Goal: Find specific page/section: Find specific page/section

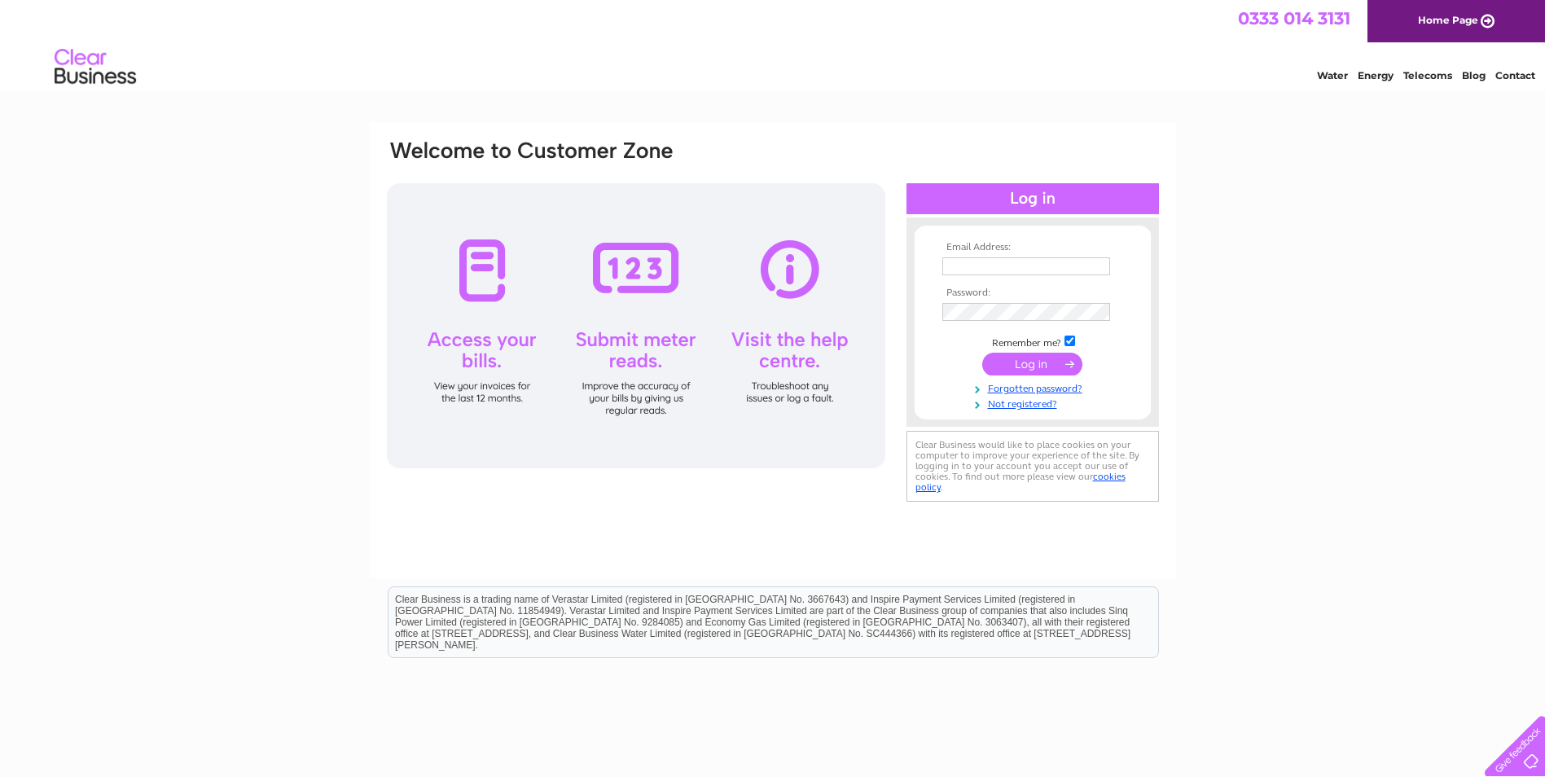
click at [985, 257] on input "text" at bounding box center [1026, 266] width 168 height 18
type input "financeops@tracsis.com"
click at [1022, 368] on input "submit" at bounding box center [1032, 365] width 100 height 23
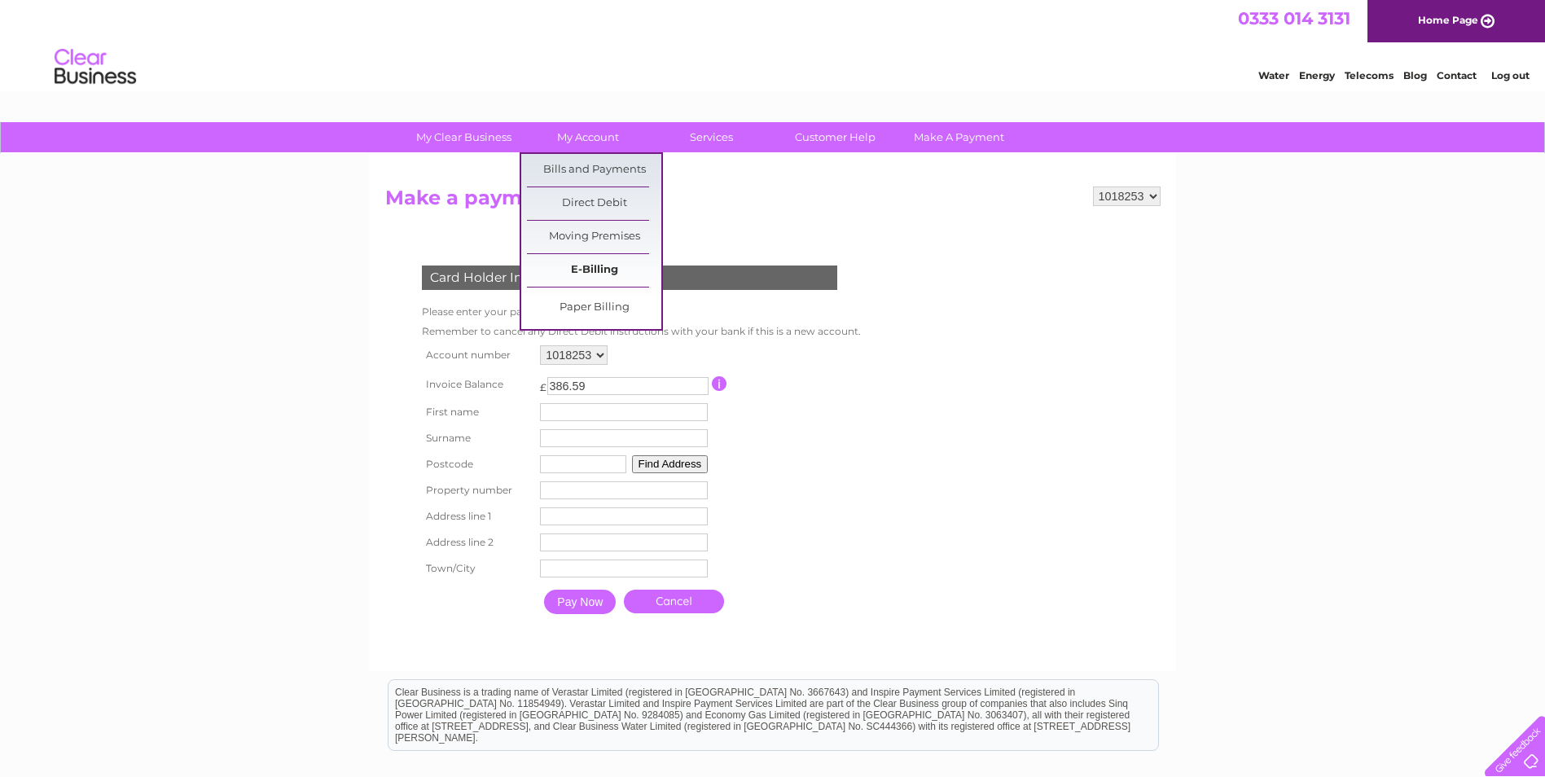
click at [599, 269] on link "E-Billing" at bounding box center [594, 270] width 134 height 33
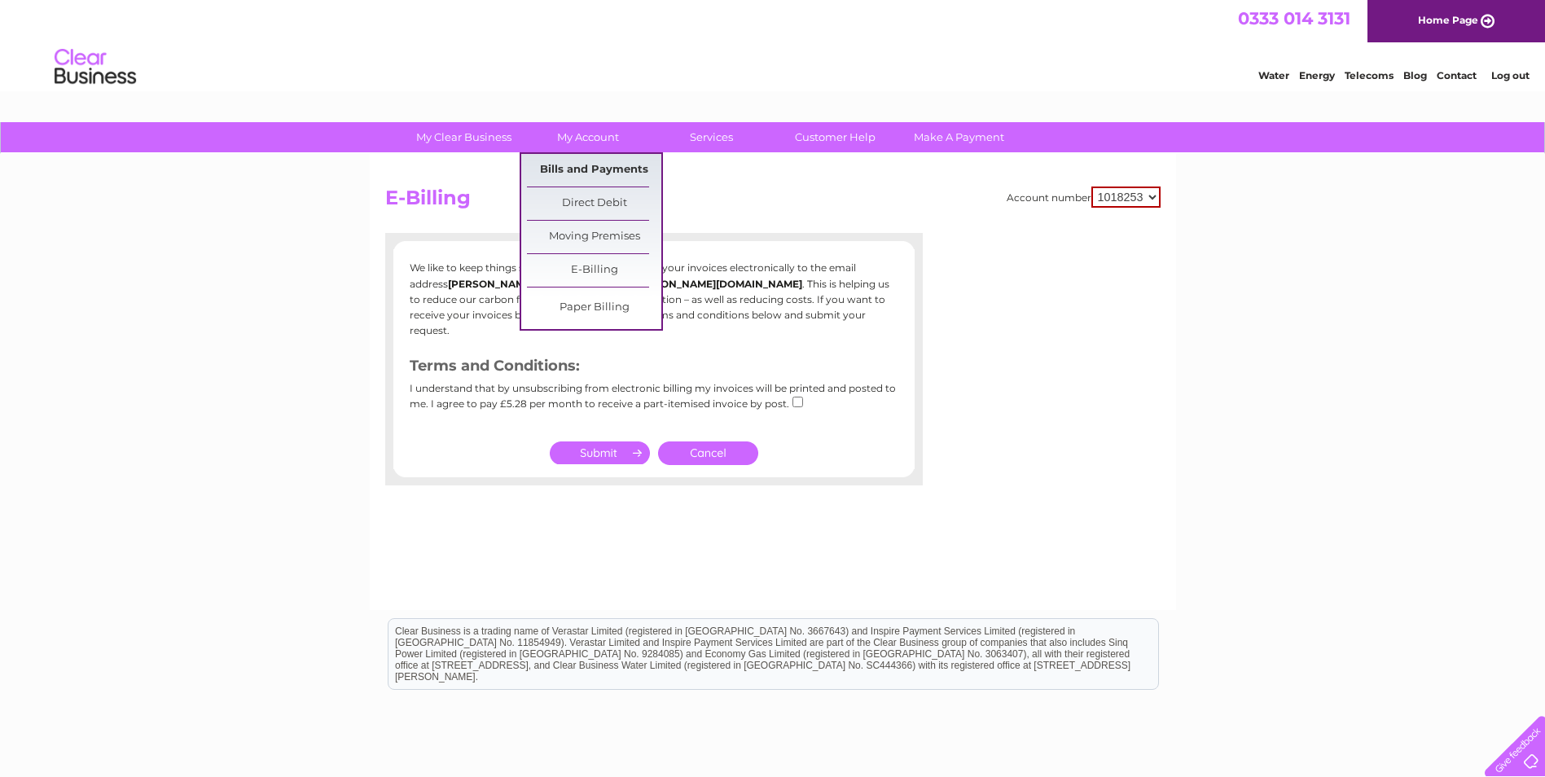
click at [582, 162] on link "Bills and Payments" at bounding box center [594, 170] width 134 height 33
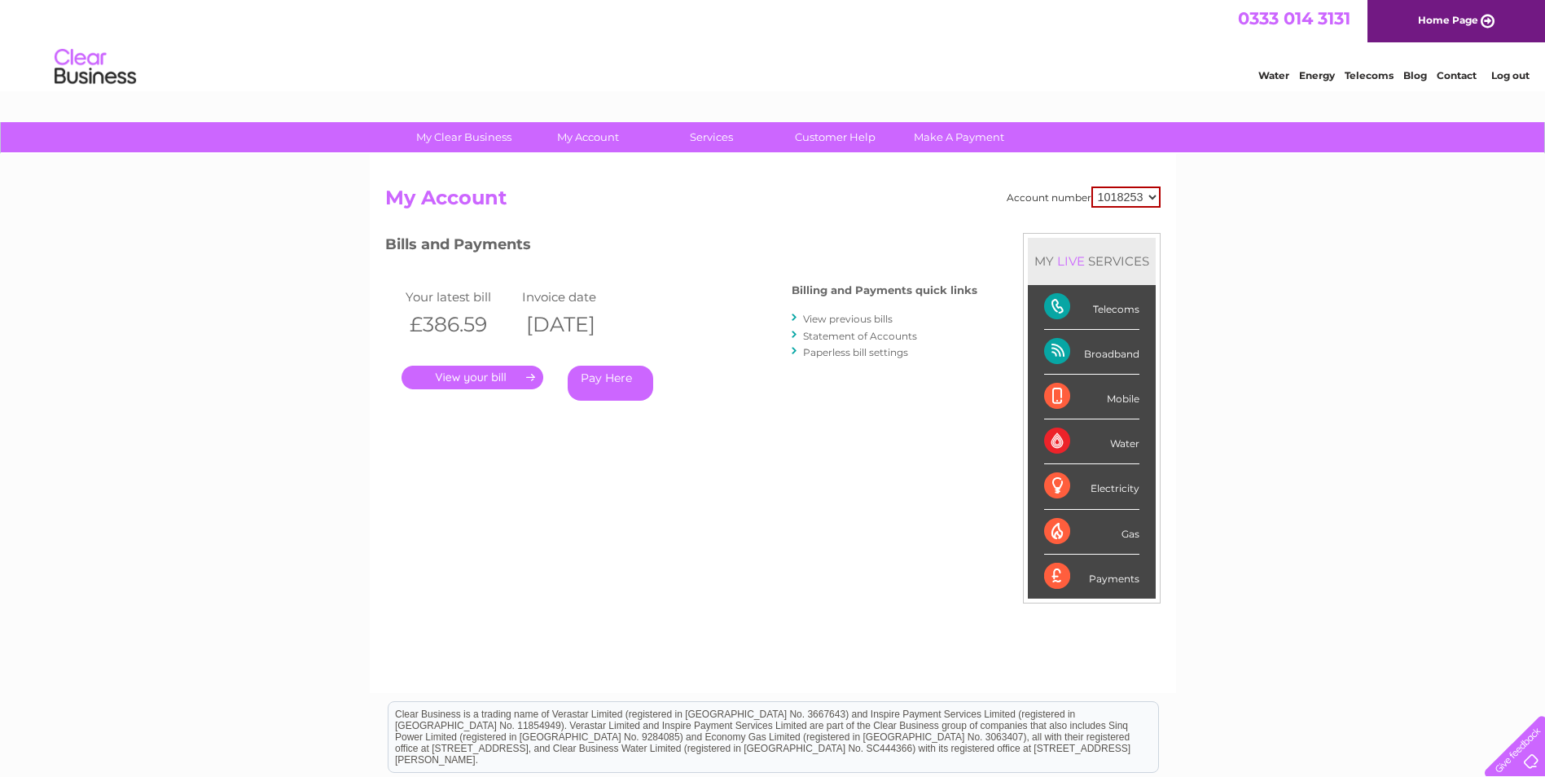
click at [496, 374] on link "." at bounding box center [473, 378] width 142 height 24
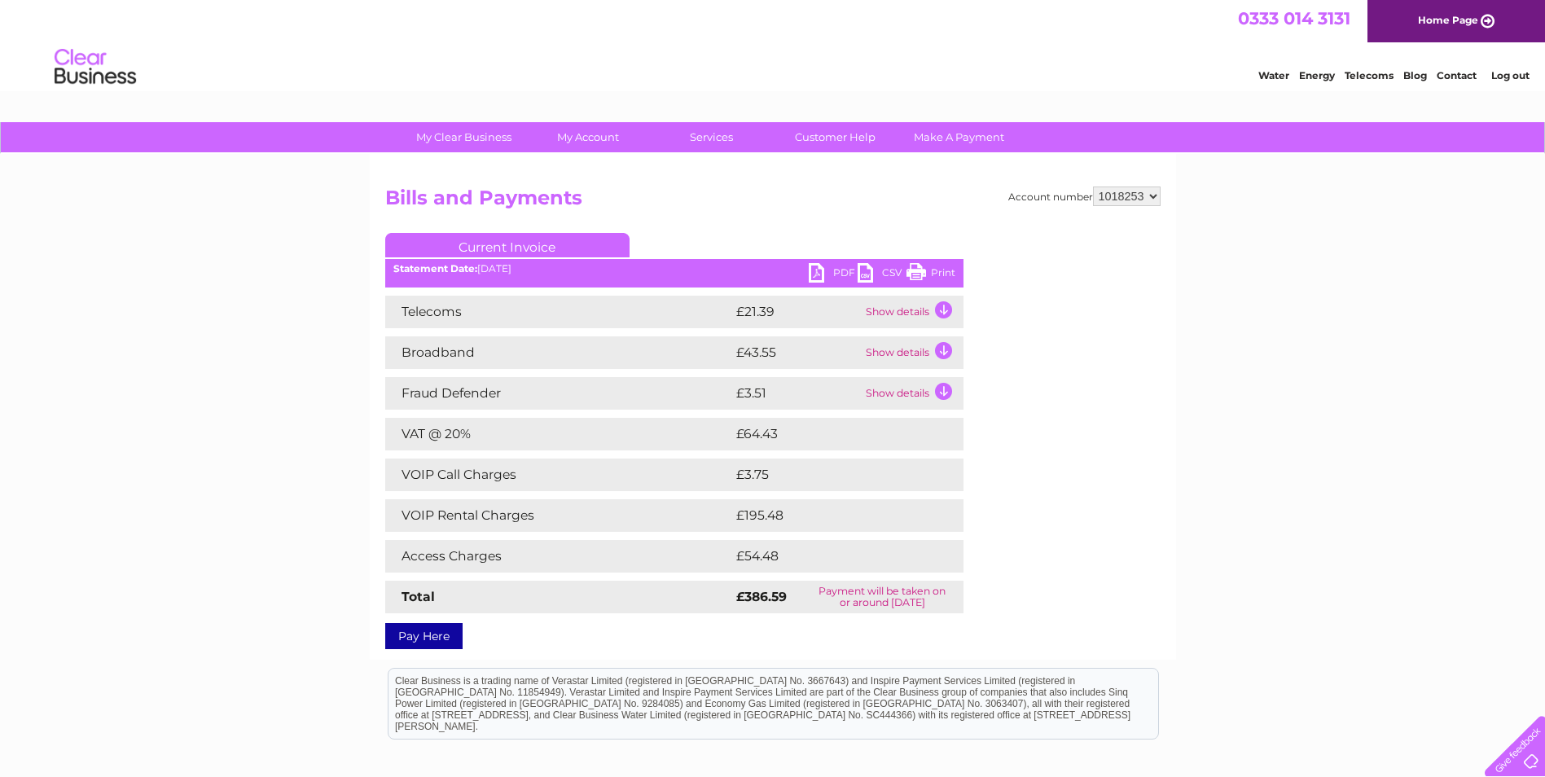
click at [815, 266] on link "PDF" at bounding box center [833, 275] width 49 height 24
